Goal: Navigation & Orientation: Find specific page/section

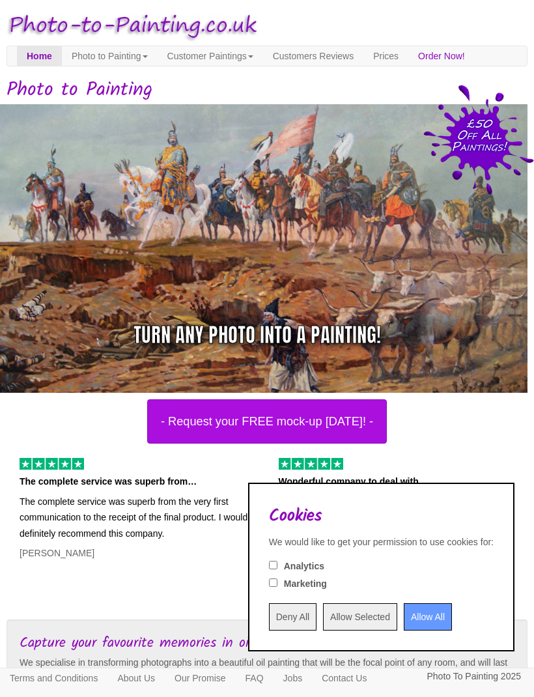
click at [269, 611] on input "Deny All" at bounding box center [293, 616] width 48 height 27
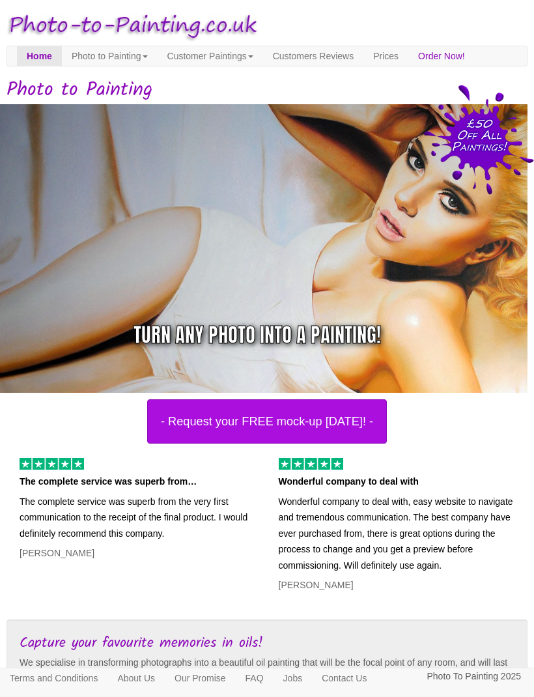
click at [245, 50] on link "Customer Paintings" at bounding box center [210, 56] width 105 height 20
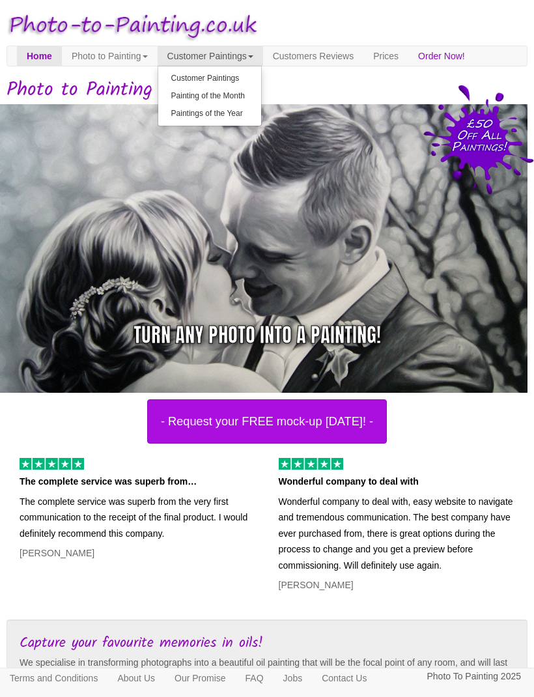
click at [261, 96] on link "Painting of the Month" at bounding box center [209, 96] width 103 height 18
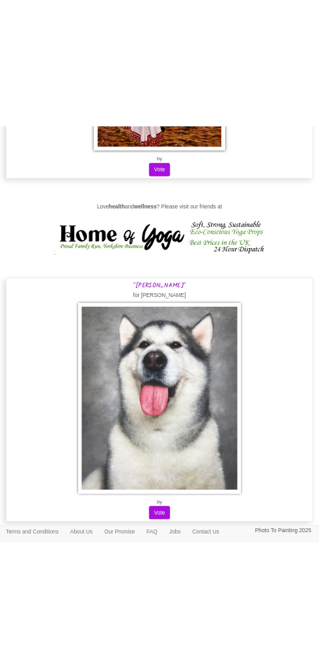
scroll to position [810, 0]
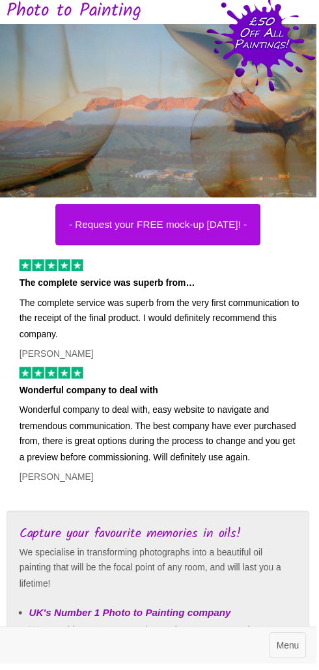
scroll to position [104, 0]
